Goal: Information Seeking & Learning: Learn about a topic

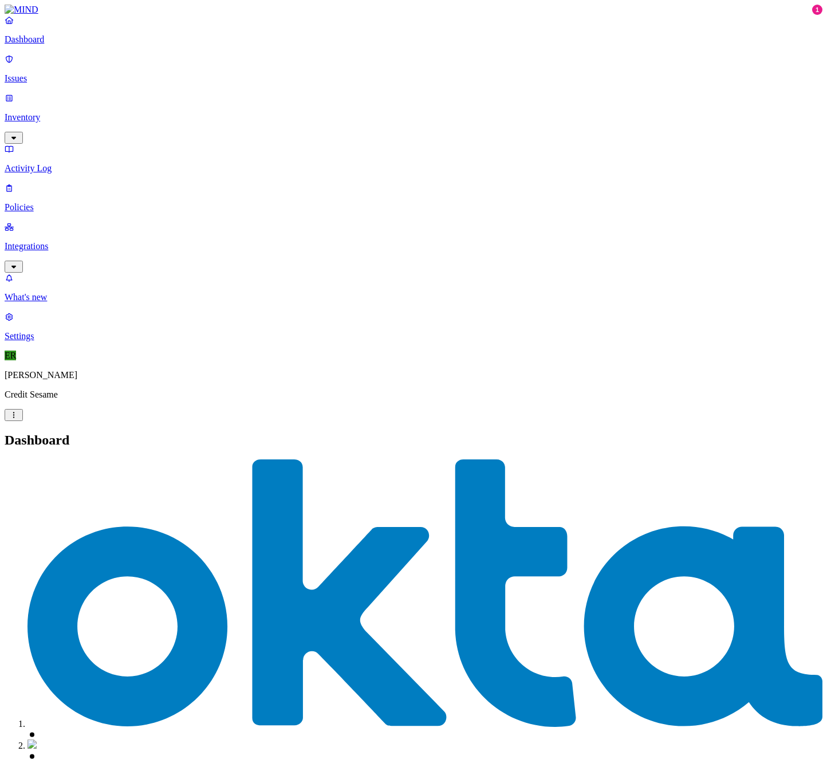
click at [21, 222] on link "Integrations" at bounding box center [414, 246] width 818 height 49
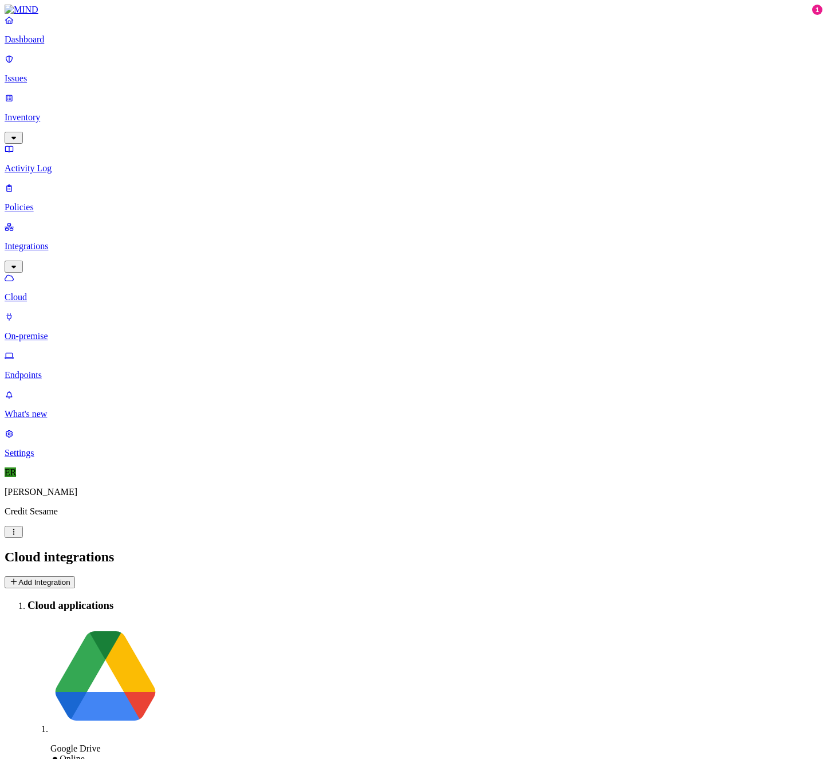
click at [79, 370] on p "Endpoints" at bounding box center [414, 375] width 818 height 10
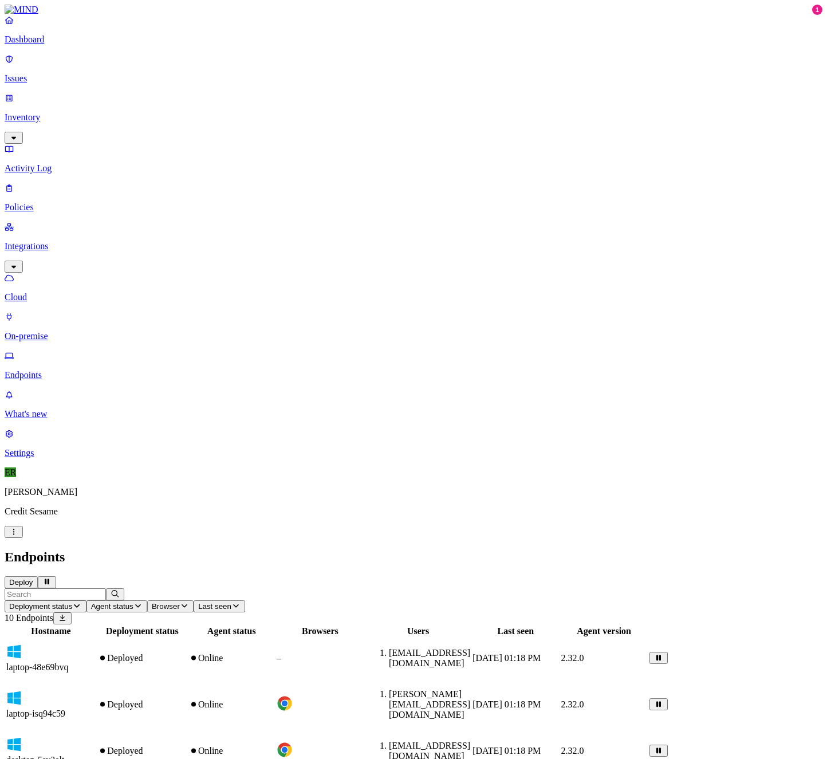
click at [63, 45] on p "Dashboard" at bounding box center [414, 39] width 818 height 10
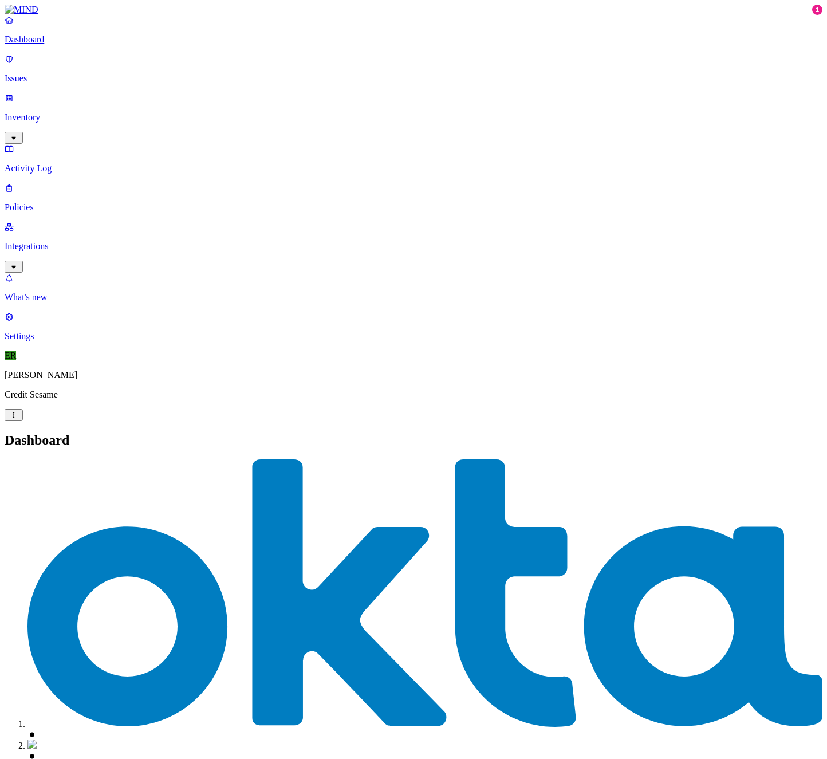
click at [44, 73] on p "Issues" at bounding box center [414, 78] width 818 height 10
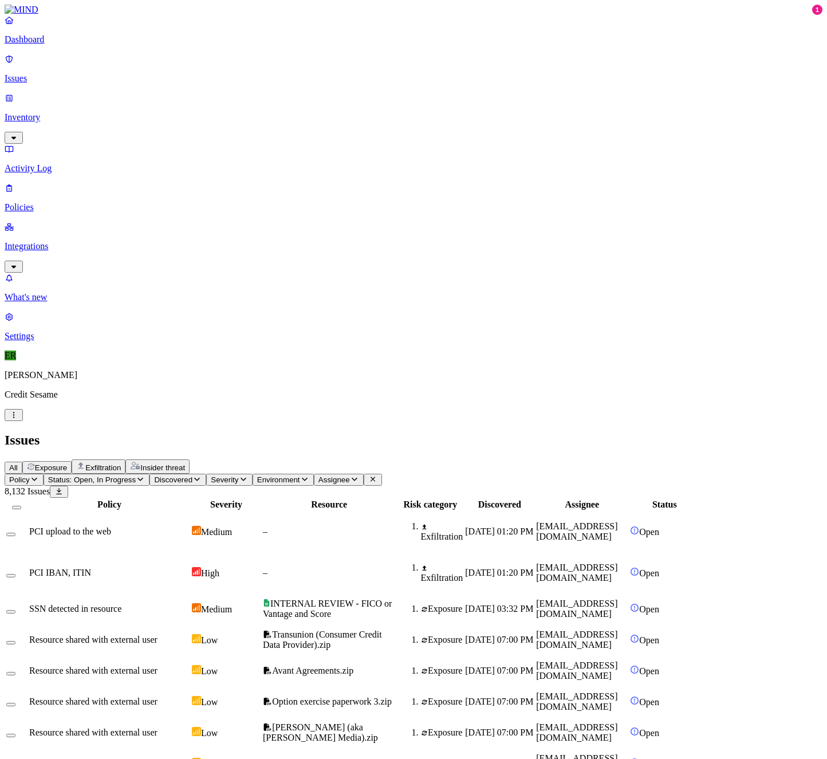
click at [37, 478] on icon "button" at bounding box center [35, 479] width 6 height 3
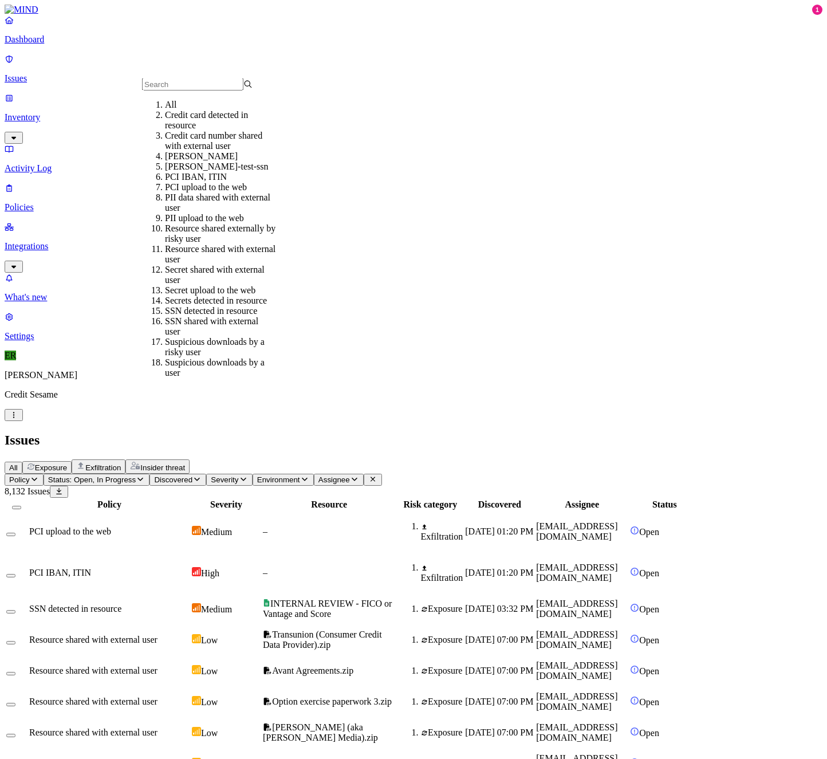
click at [268, 150] on div "Credit card number shared with external user" at bounding box center [220, 141] width 111 height 21
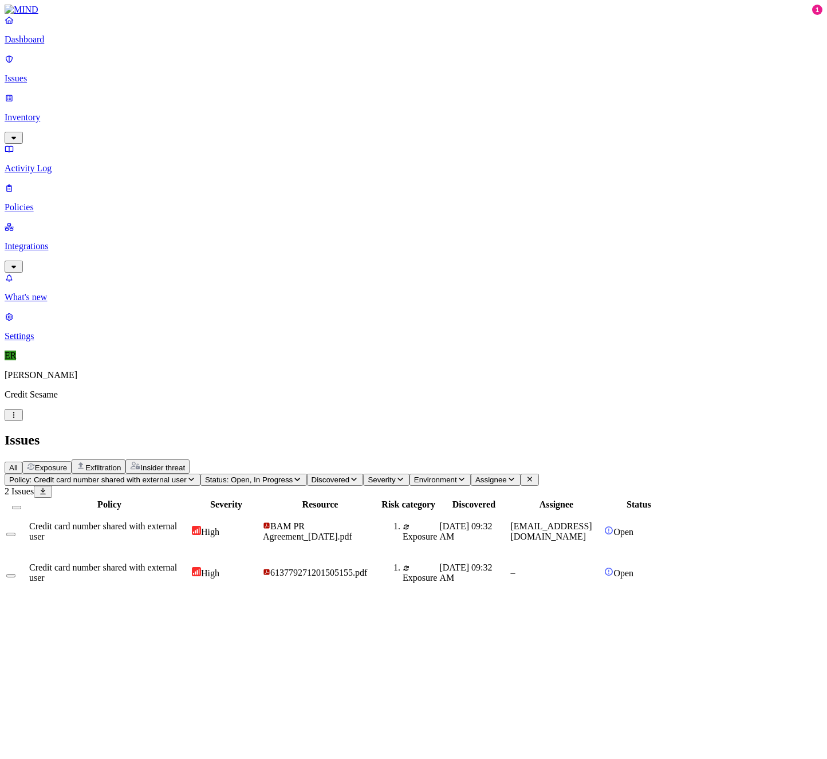
click at [177, 563] on span "Credit card number shared with external user" at bounding box center [103, 573] width 148 height 20
click at [190, 512] on td "Credit card number shared with external user" at bounding box center [110, 532] width 162 height 40
click at [18, 605] on icon "button" at bounding box center [13, 608] width 9 height 7
click at [56, 112] on p "Inventory" at bounding box center [414, 117] width 818 height 10
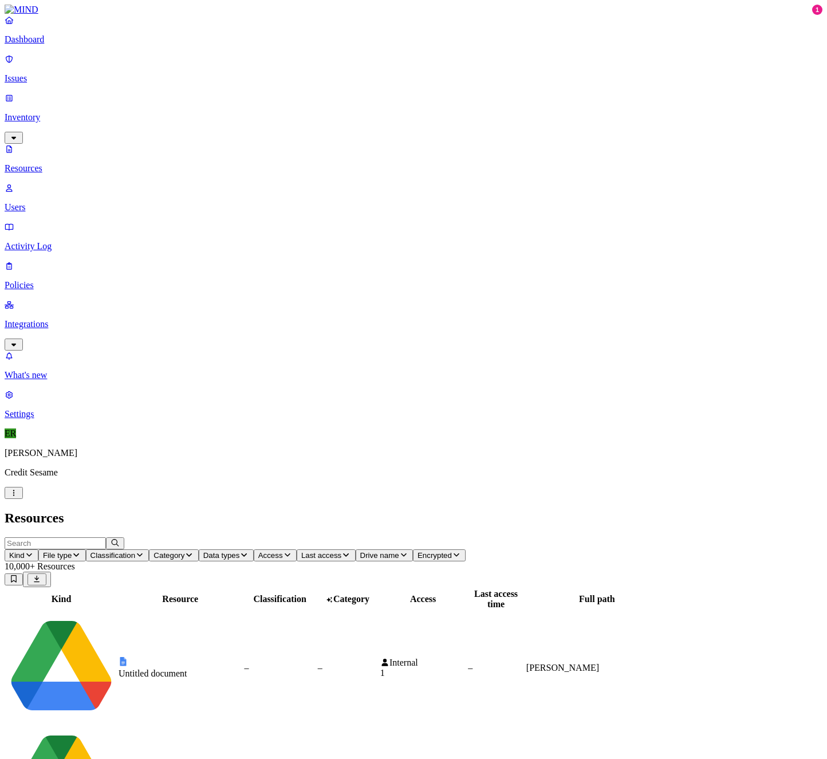
click at [42, 73] on p "Issues" at bounding box center [414, 78] width 818 height 10
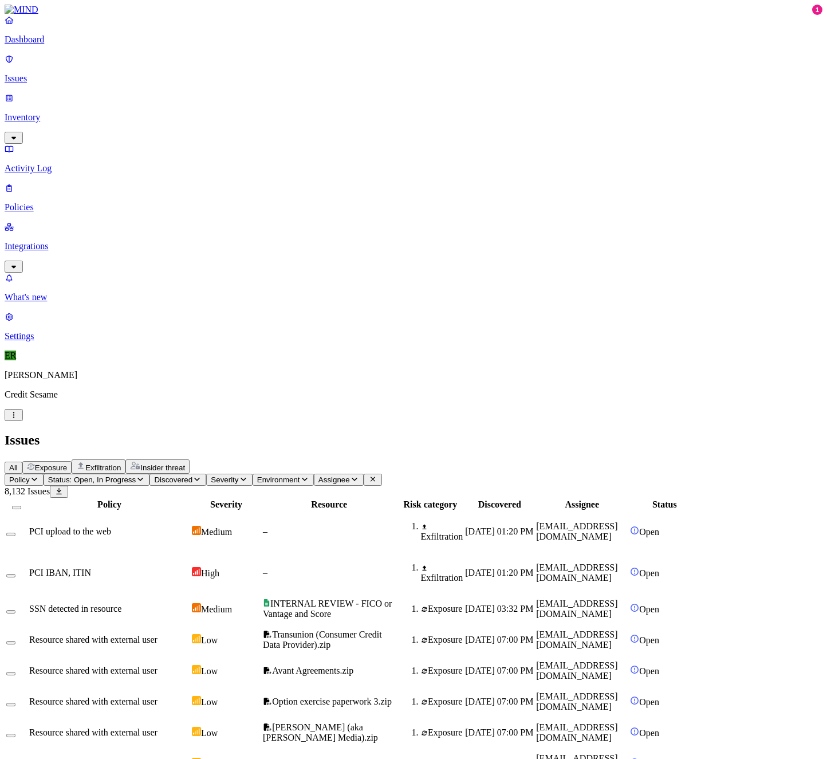
click at [65, 241] on p "Integrations" at bounding box center [414, 246] width 818 height 10
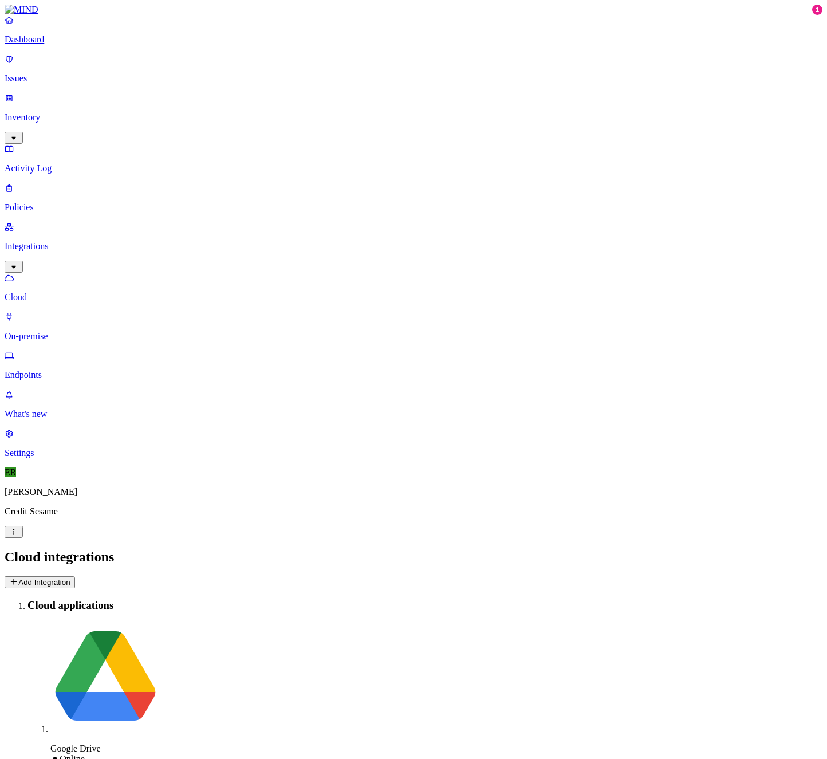
click at [57, 347] on nav "Dashboard Issues Inventory Activity Log Policies Integrations Cloud On-premise …" at bounding box center [414, 236] width 818 height 443
click at [101, 222] on link "Integrations" at bounding box center [414, 246] width 818 height 49
click at [16, 265] on icon "button" at bounding box center [13, 266] width 5 height 3
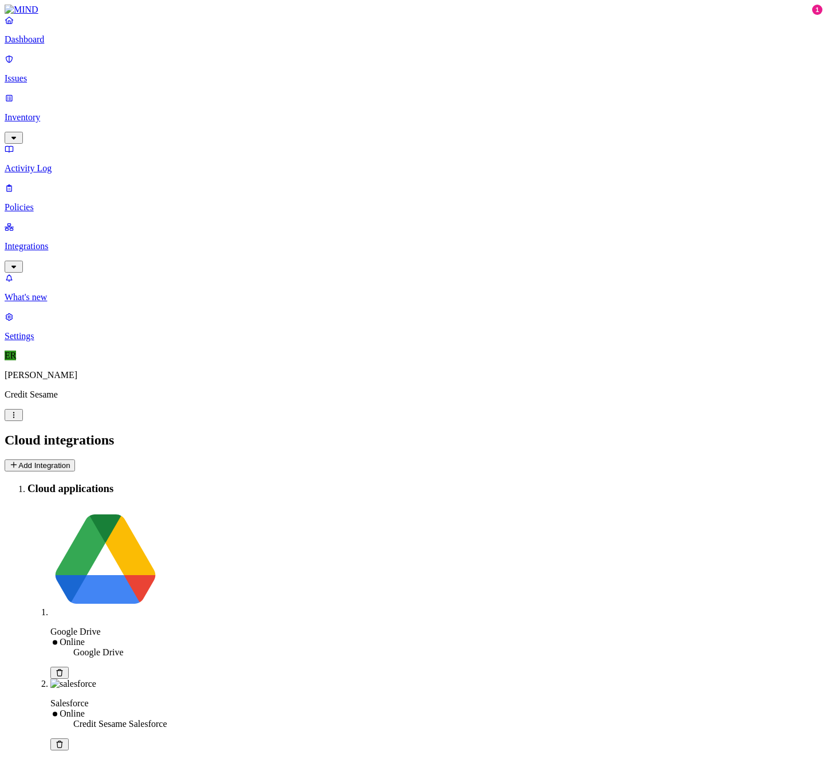
click at [49, 45] on p "Dashboard" at bounding box center [414, 39] width 818 height 10
